Goal: Task Accomplishment & Management: Manage account settings

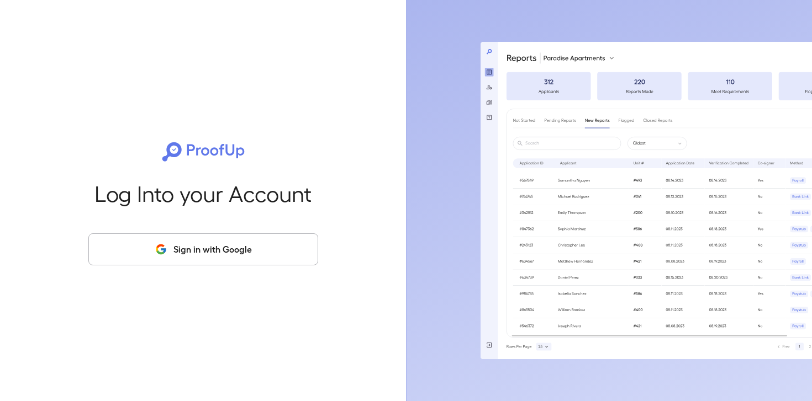
click at [231, 254] on button "Sign in with Google" at bounding box center [203, 250] width 230 height 32
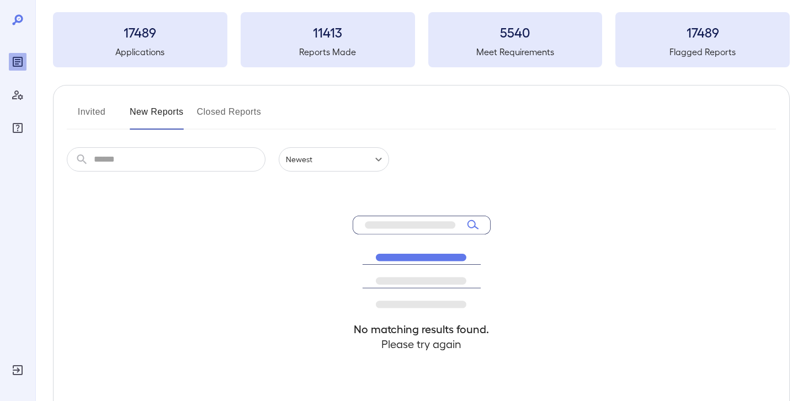
scroll to position [61, 0]
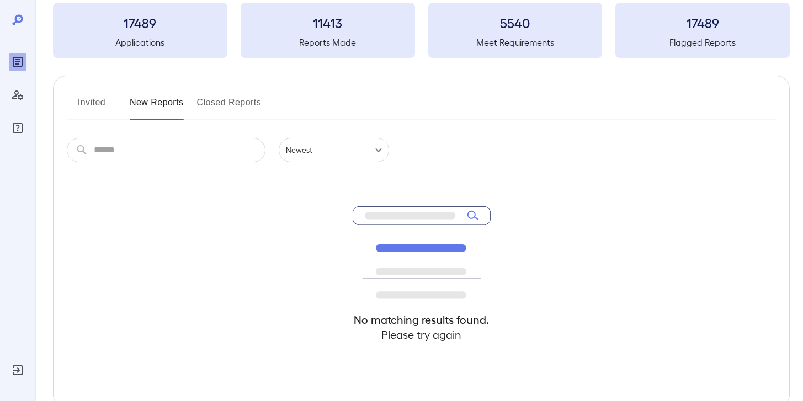
click at [81, 108] on button "Invited" at bounding box center [92, 107] width 50 height 27
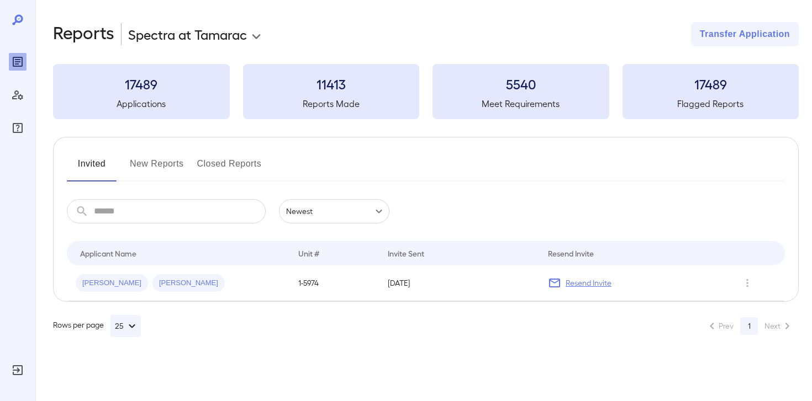
click at [145, 173] on button "New Reports" at bounding box center [157, 168] width 54 height 27
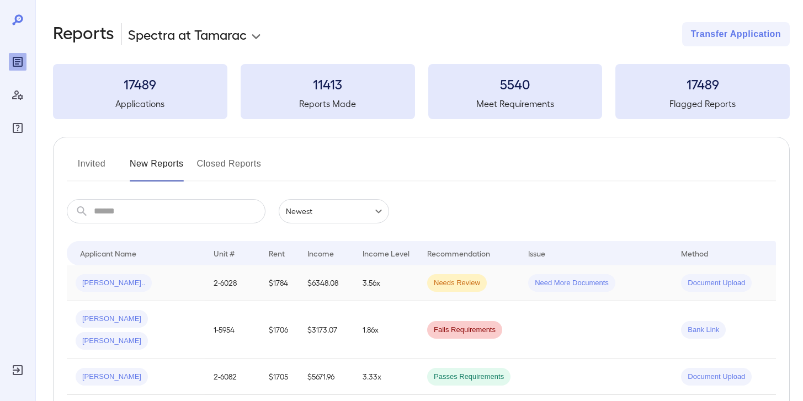
click at [417, 287] on td "3.56x" at bounding box center [386, 284] width 65 height 36
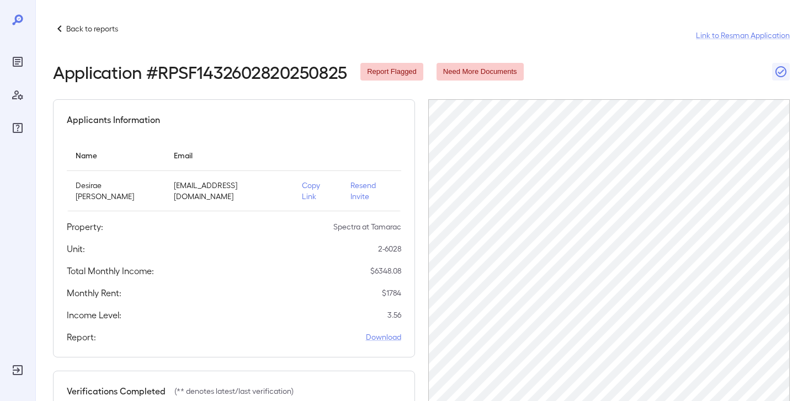
click at [96, 25] on p "Back to reports" at bounding box center [92, 28] width 52 height 11
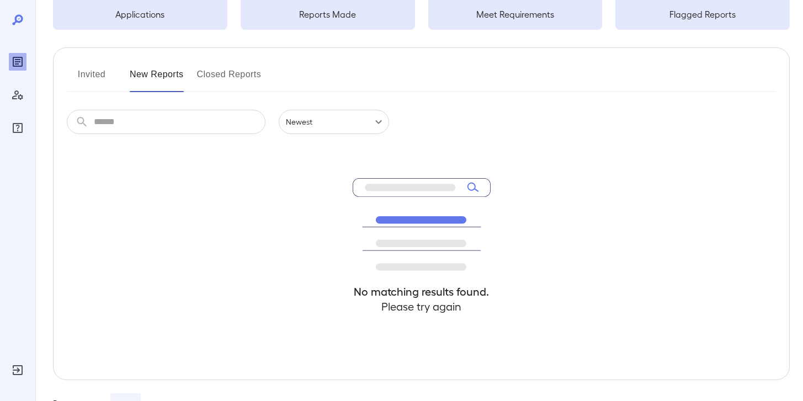
scroll to position [126, 0]
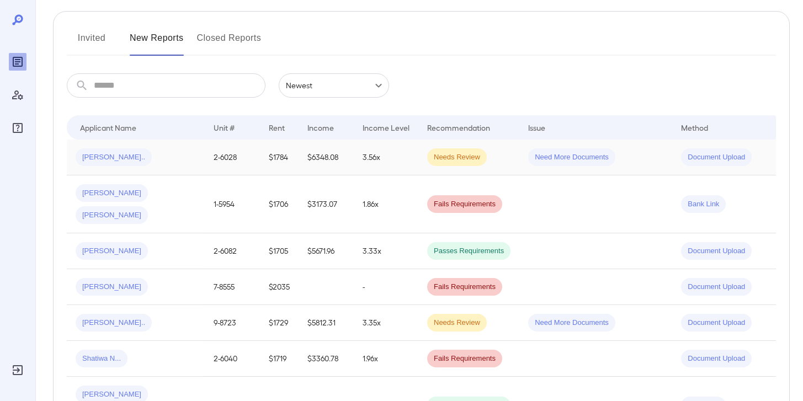
click at [150, 163] on div "[PERSON_NAME].." at bounding box center [136, 158] width 120 height 18
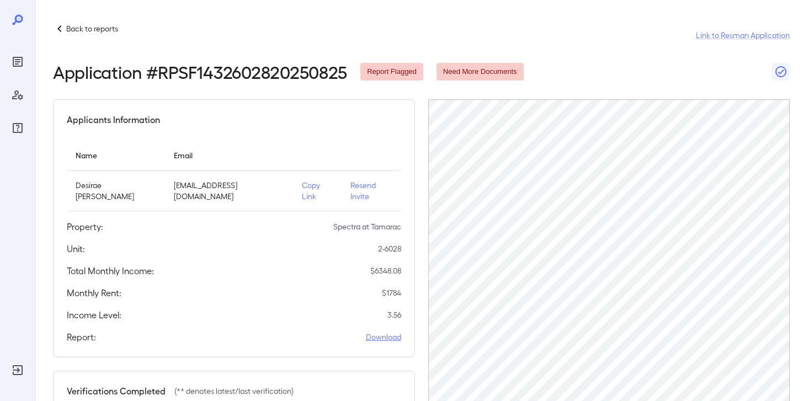
click at [388, 332] on link "Download" at bounding box center [383, 337] width 35 height 11
